Goal: Ask a question

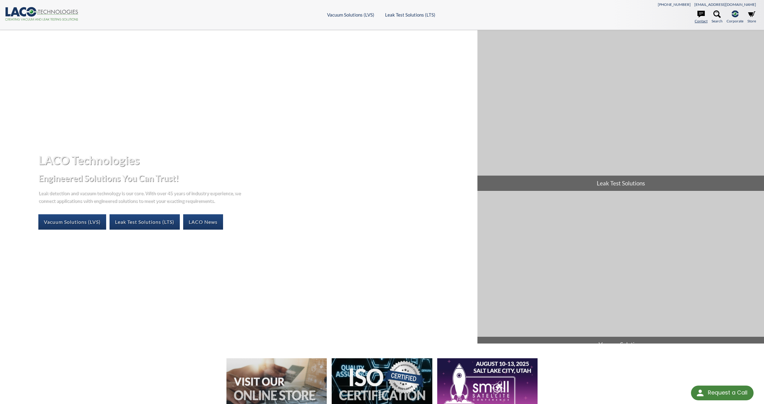
click at [702, 14] on icon at bounding box center [700, 14] width 7 height 7
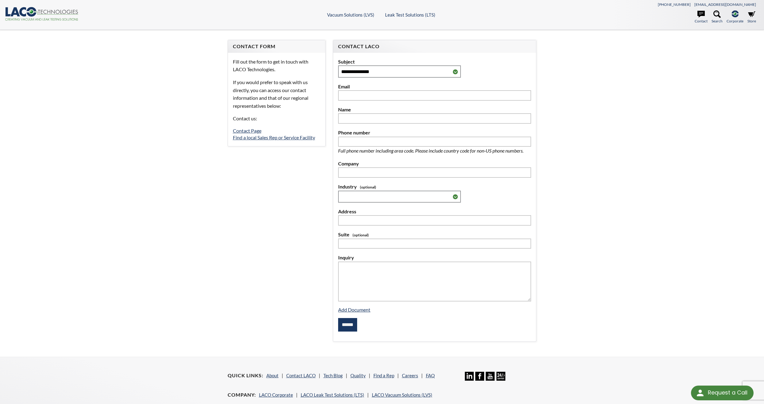
click at [139, 221] on div "**********" at bounding box center [382, 193] width 764 height 327
click at [437, 71] on select "**********" at bounding box center [399, 71] width 123 height 12
click at [148, 73] on div "**********" at bounding box center [382, 193] width 764 height 327
